Goal: Find specific page/section: Find specific page/section

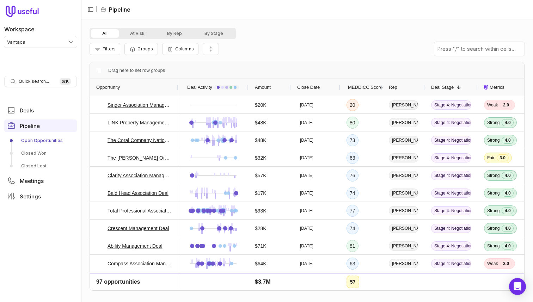
click at [378, 40] on div "Filters Groups Columns" at bounding box center [307, 49] width 435 height 20
